Goal: Transaction & Acquisition: Purchase product/service

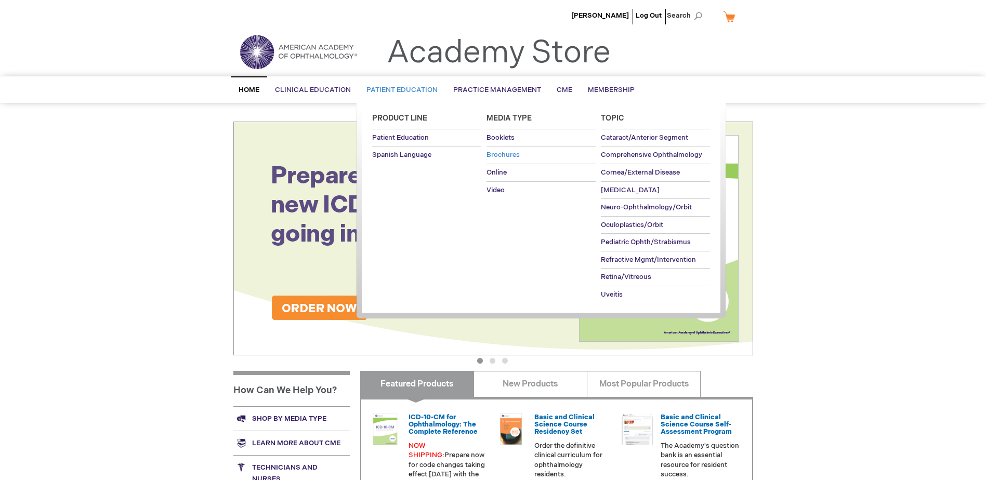
click at [495, 154] on span "Brochures" at bounding box center [503, 155] width 33 height 8
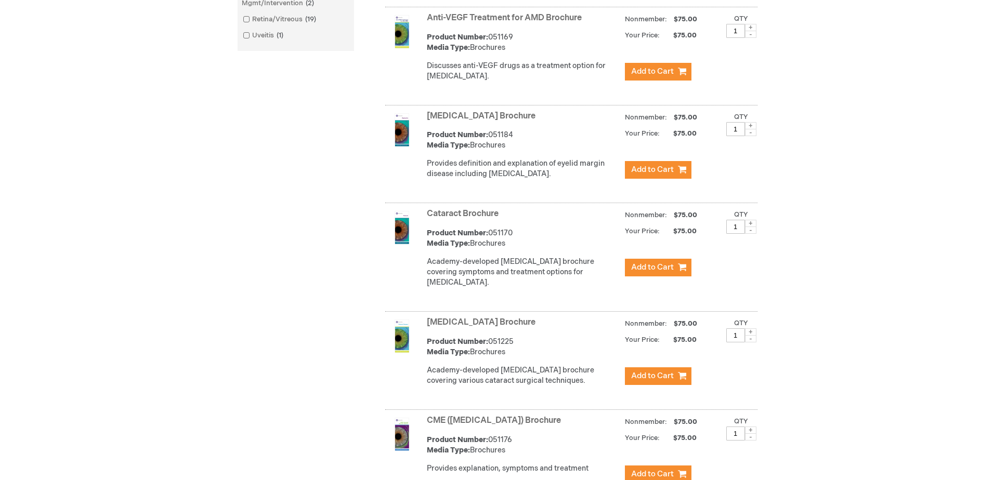
scroll to position [520, 0]
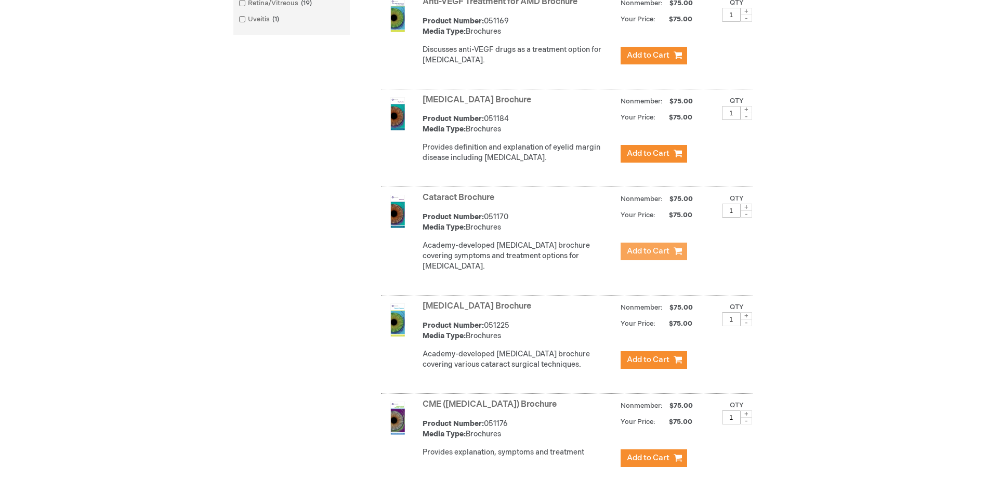
click at [644, 256] on span "Add to Cart" at bounding box center [648, 251] width 43 height 10
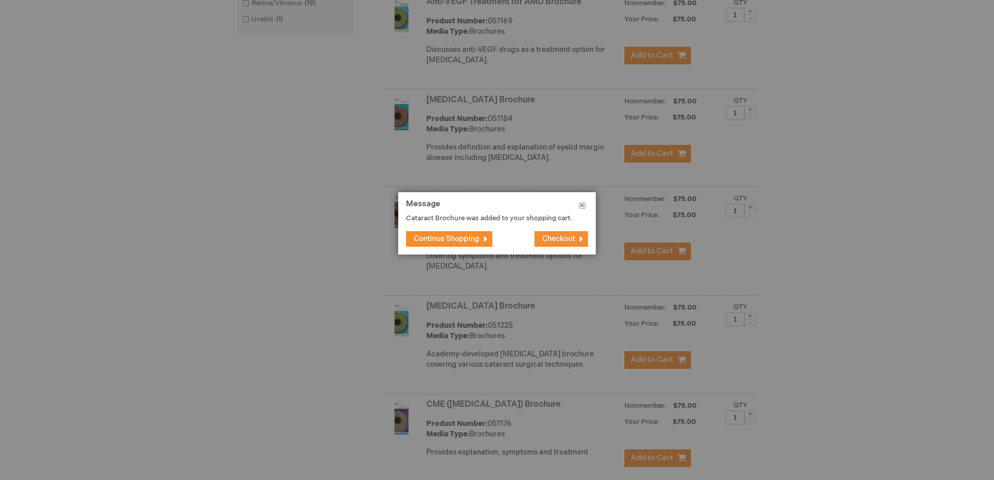
click at [583, 203] on button "Close" at bounding box center [582, 207] width 27 height 31
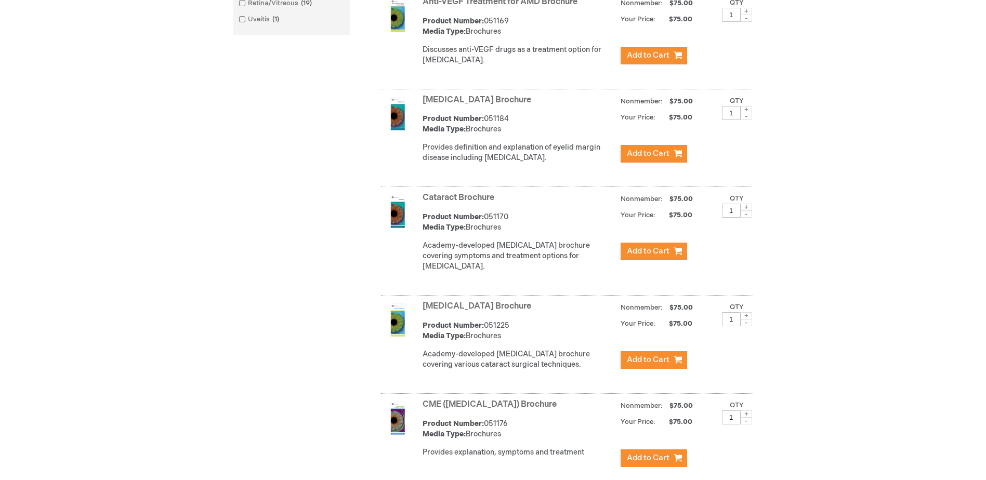
click at [742, 211] on span at bounding box center [746, 207] width 11 height 7
type input "3"
click at [655, 256] on span "Add to Cart" at bounding box center [648, 251] width 43 height 10
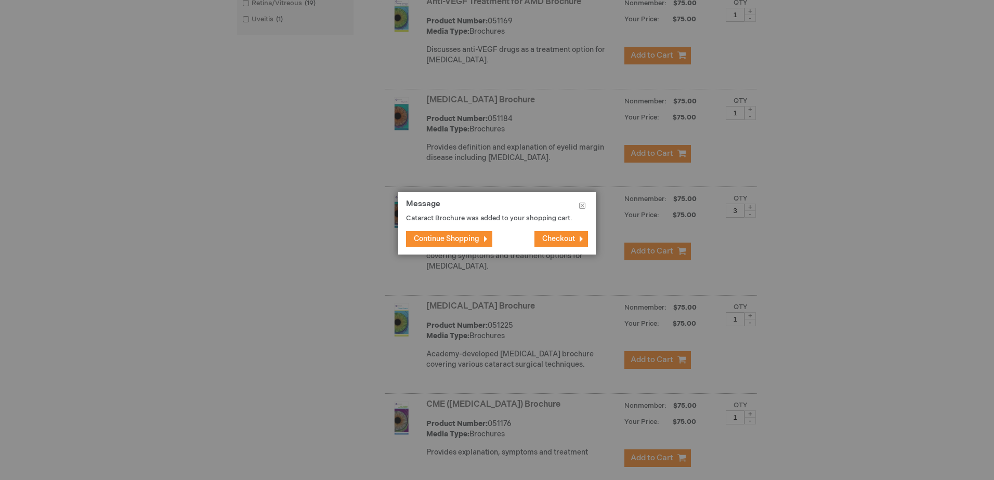
click at [553, 237] on span "Checkout" at bounding box center [558, 238] width 33 height 9
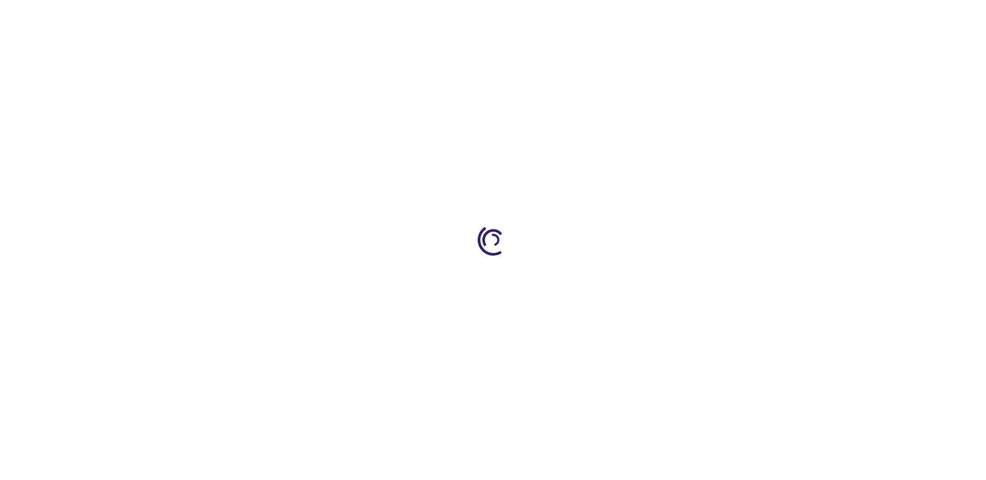
select select "US"
select select "23"
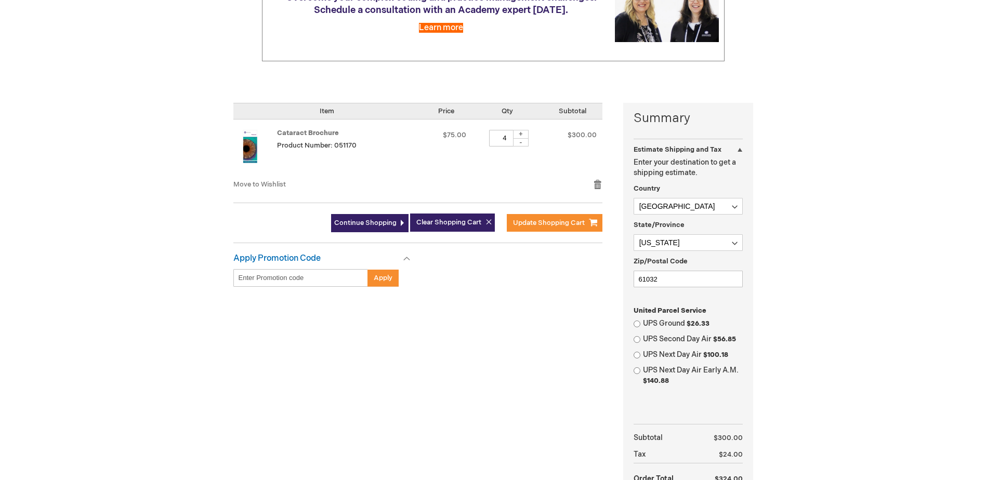
scroll to position [208, 0]
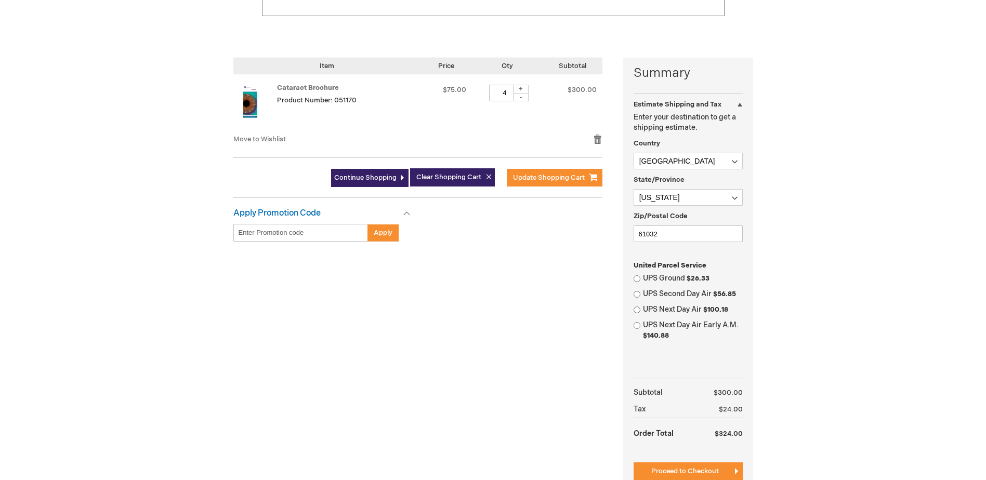
click at [500, 92] on input "4" at bounding box center [504, 93] width 31 height 17
click at [516, 99] on div "-" at bounding box center [521, 97] width 16 height 8
type input "3"
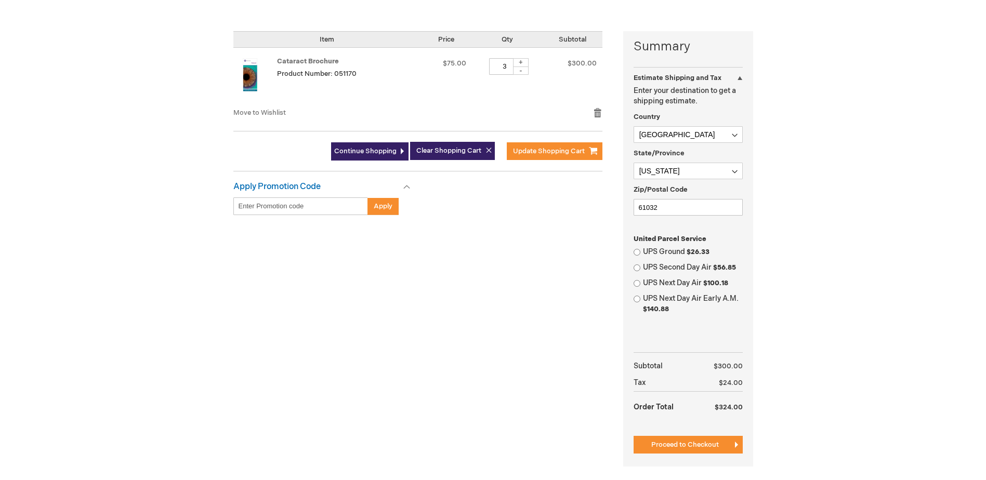
scroll to position [260, 0]
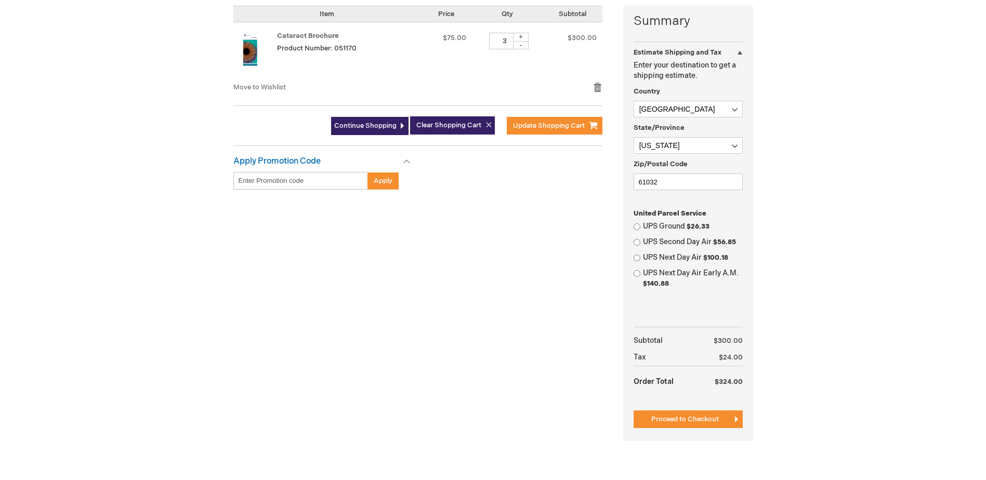
click at [667, 228] on label "UPS Ground $26.33" at bounding box center [693, 226] width 100 height 10
click at [641, 228] on input "UPS Ground $26.33" at bounding box center [637, 227] width 7 height 7
radio input "true"
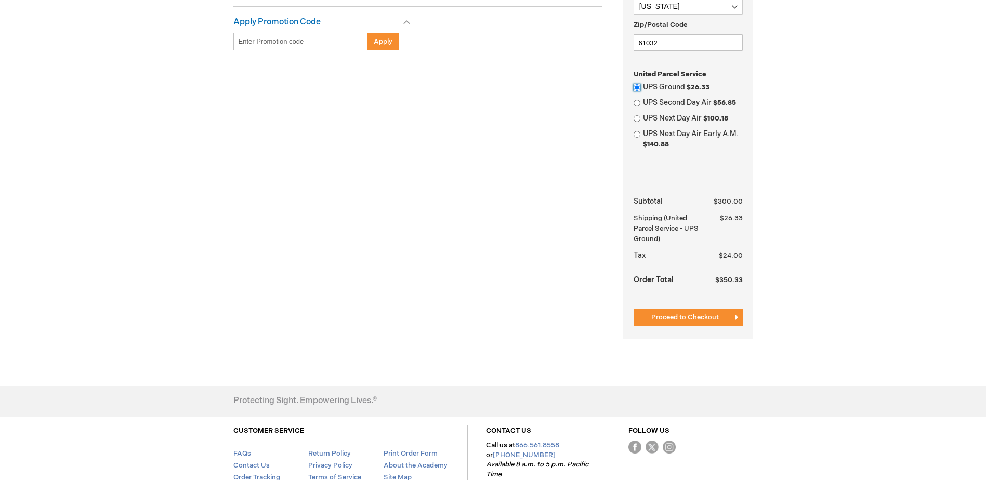
scroll to position [468, 0]
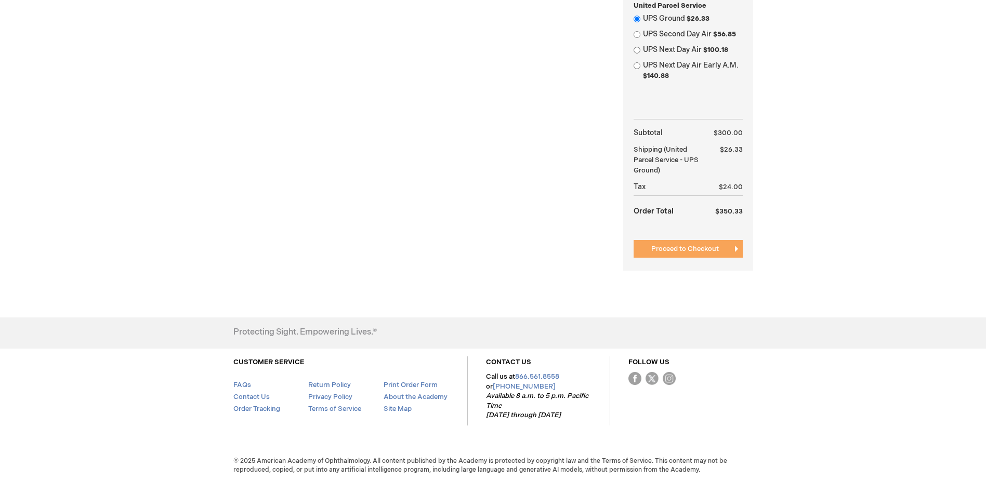
click at [668, 250] on span "Proceed to Checkout" at bounding box center [685, 249] width 68 height 8
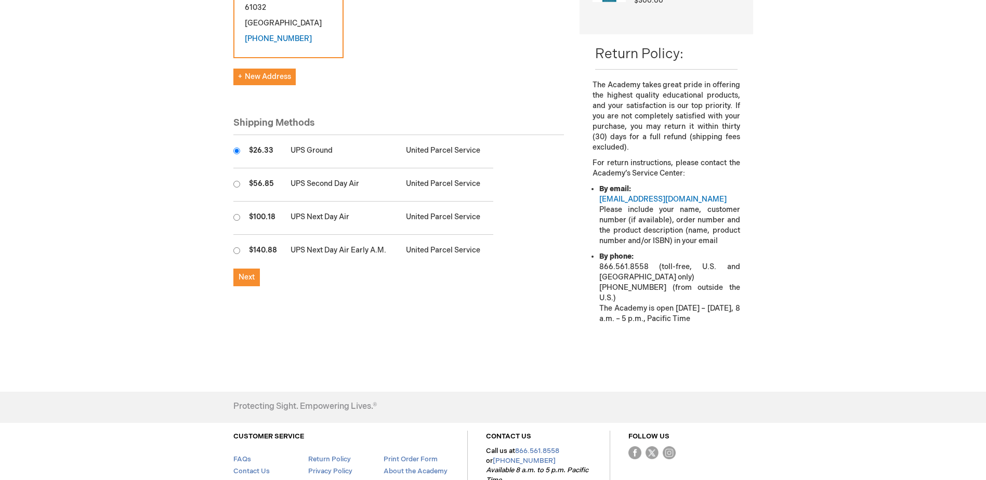
scroll to position [260, 0]
click at [252, 272] on span "Next" at bounding box center [247, 276] width 16 height 9
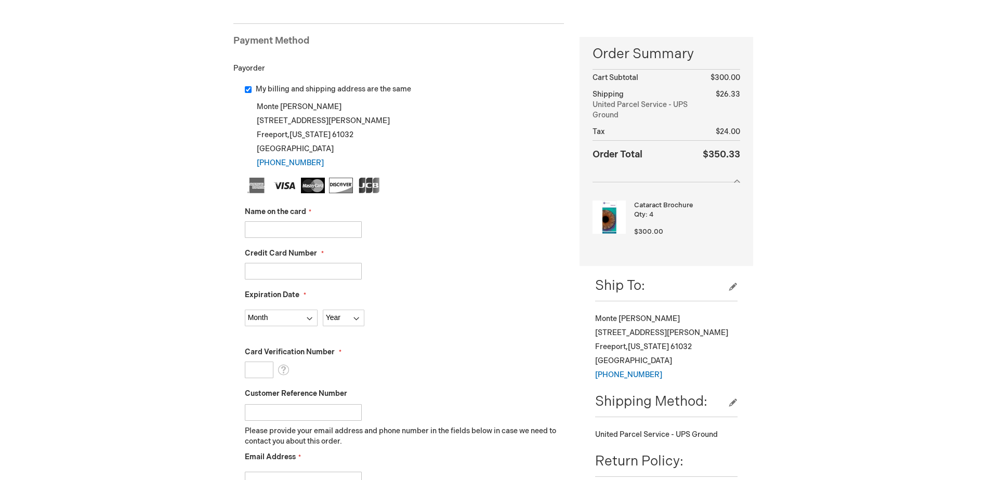
scroll to position [156, 0]
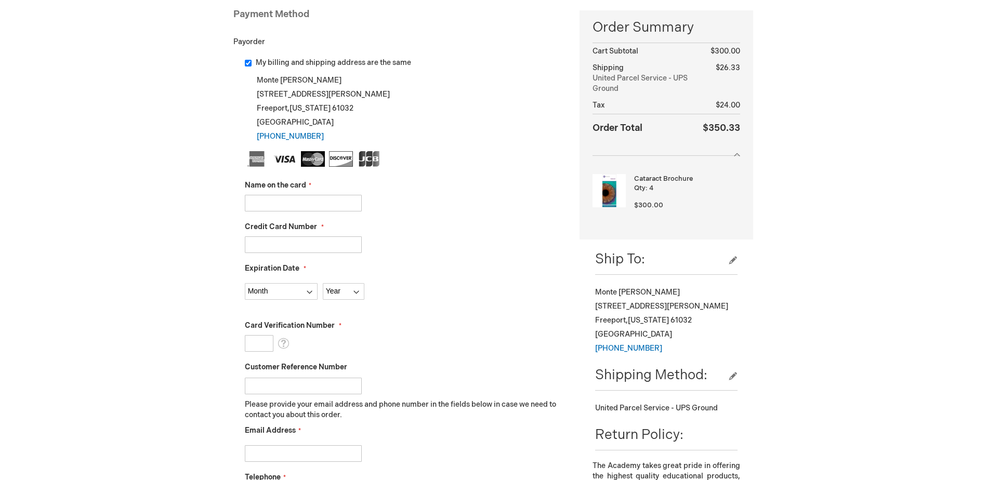
click at [285, 246] on input "Credit Card Number" at bounding box center [303, 245] width 117 height 17
click at [287, 212] on fieldset "Name on the card Credit Card Number Expiration Date Month Year" at bounding box center [405, 335] width 320 height 368
click at [290, 205] on input "Name on the card" at bounding box center [303, 203] width 117 height 17
type input "MONTE MOORE"
type input "4485591003006719"
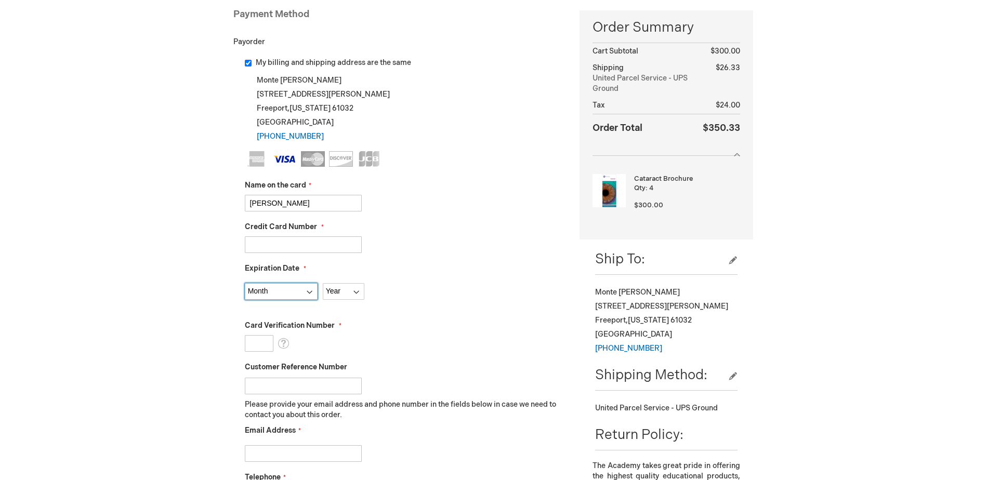
click at [289, 294] on select "Month 01 - January 02 - February 03 - March 04 - April 05 - May 06 - June 07 - …" at bounding box center [281, 291] width 73 height 17
select select "11"
click at [245, 283] on select "Month 01 - January 02 - February 03 - March 04 - April 05 - May 06 - June 07 - …" at bounding box center [281, 291] width 73 height 17
click at [336, 296] on select "Year 2025 2026 2027 2028 2029 2030 2031 2032 2033 2034 2035" at bounding box center [344, 291] width 42 height 17
select select "2026"
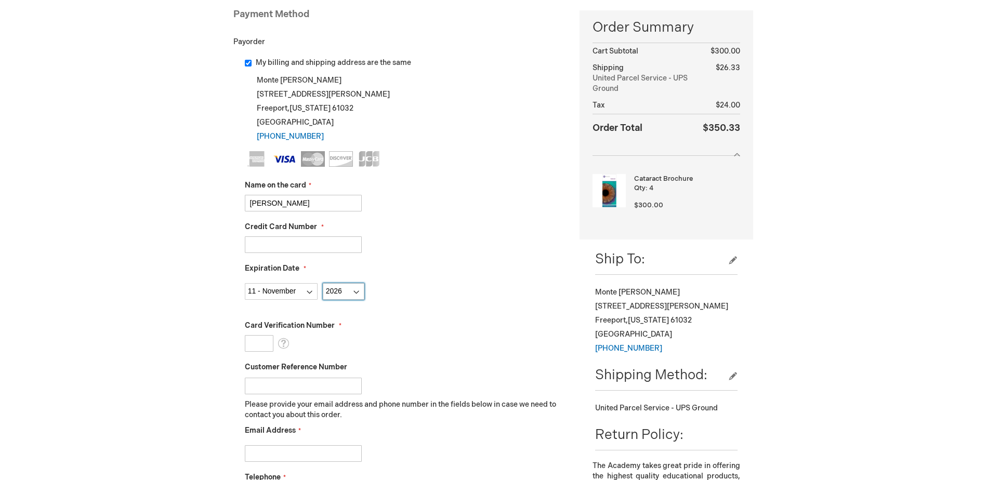
click at [323, 283] on select "Year 2025 2026 2027 2028 2029 2030 2031 2032 2033 2034 2035" at bounding box center [344, 291] width 42 height 17
click at [267, 345] on input "Card Verification Number" at bounding box center [259, 343] width 29 height 17
type input "778"
click at [300, 385] on input "Customer Reference Number" at bounding box center [303, 386] width 117 height 17
click at [309, 382] on input "Customer Reference Number" at bounding box center [303, 386] width 117 height 17
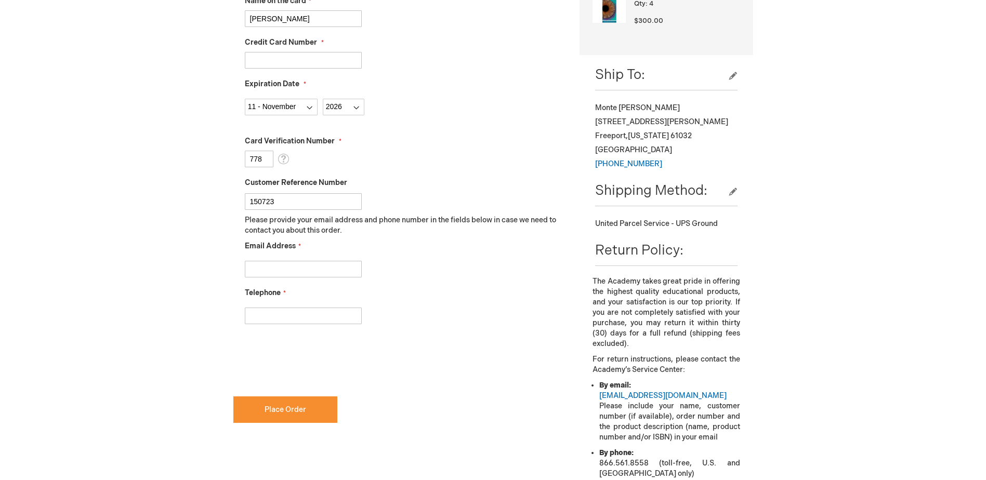
scroll to position [364, 0]
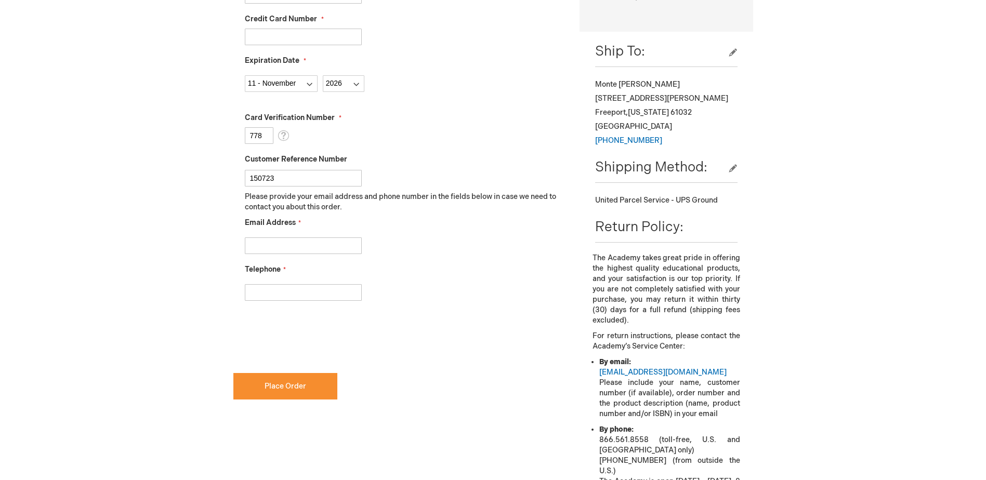
type input "150723"
click at [317, 255] on fieldset "Name on the card MONTE MOORE Credit Card Number 4485591003006719 Expiration Dat…" at bounding box center [405, 127] width 320 height 368
click at [316, 248] on input "Email Address" at bounding box center [303, 246] width 117 height 17
type input "M"
type input "mmoore@fhn.org"
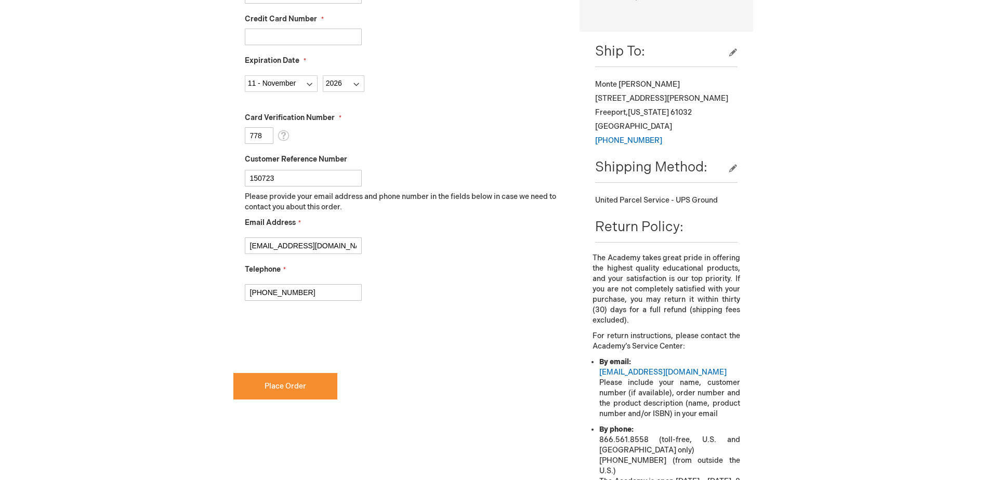
type input "[PHONE_NUMBER]"
checkbox input "true"
click at [277, 383] on span "Place Order" at bounding box center [286, 386] width 42 height 9
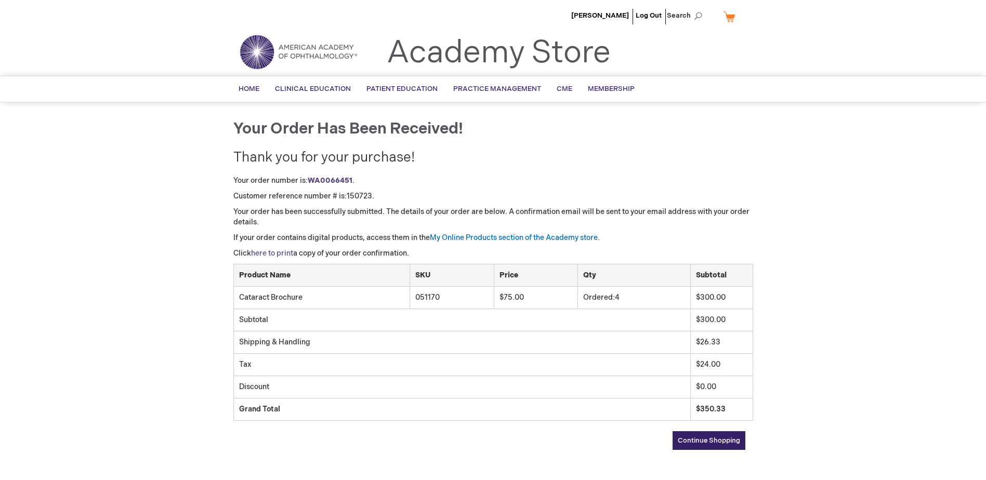
click at [284, 250] on link "here to print" at bounding box center [272, 253] width 42 height 9
drag, startPoint x: 353, startPoint y: 180, endPoint x: 311, endPoint y: 182, distance: 42.1
click at [311, 182] on p "Your order number is: WA0066451 ." at bounding box center [493, 181] width 520 height 10
copy p "WA0066451 ."
